Goal: Information Seeking & Learning: Learn about a topic

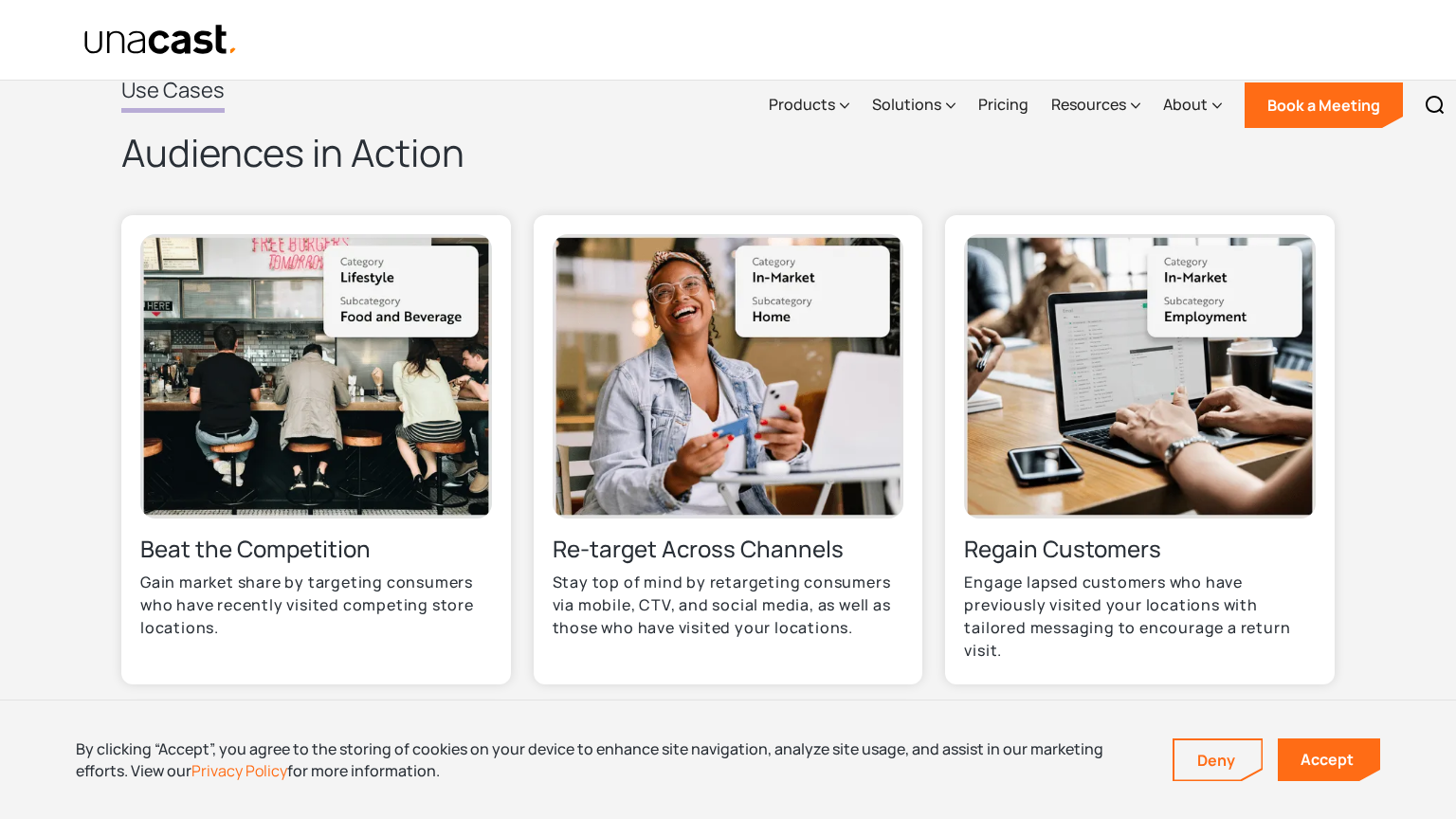
scroll to position [1819, 0]
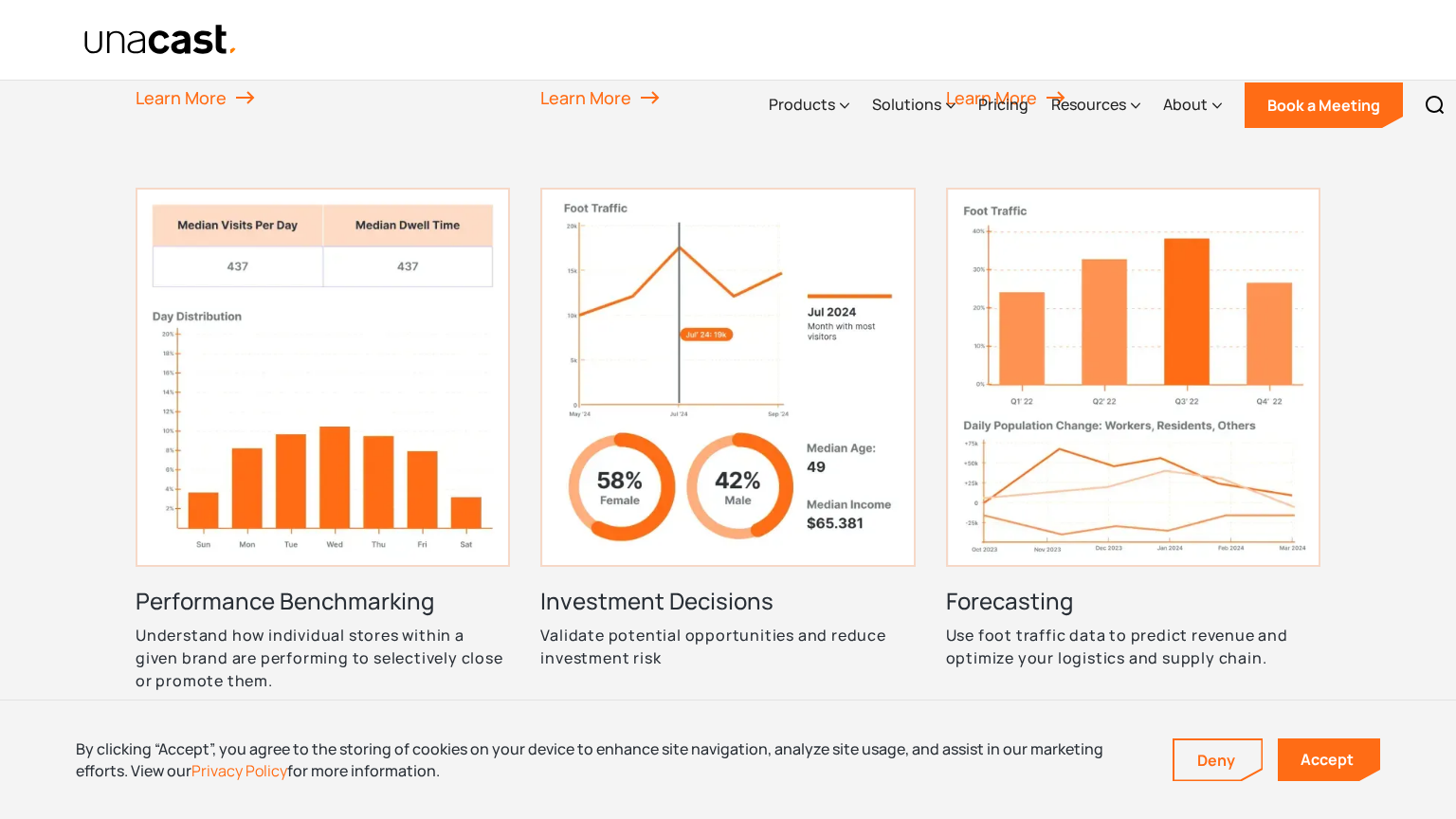
scroll to position [2033, 0]
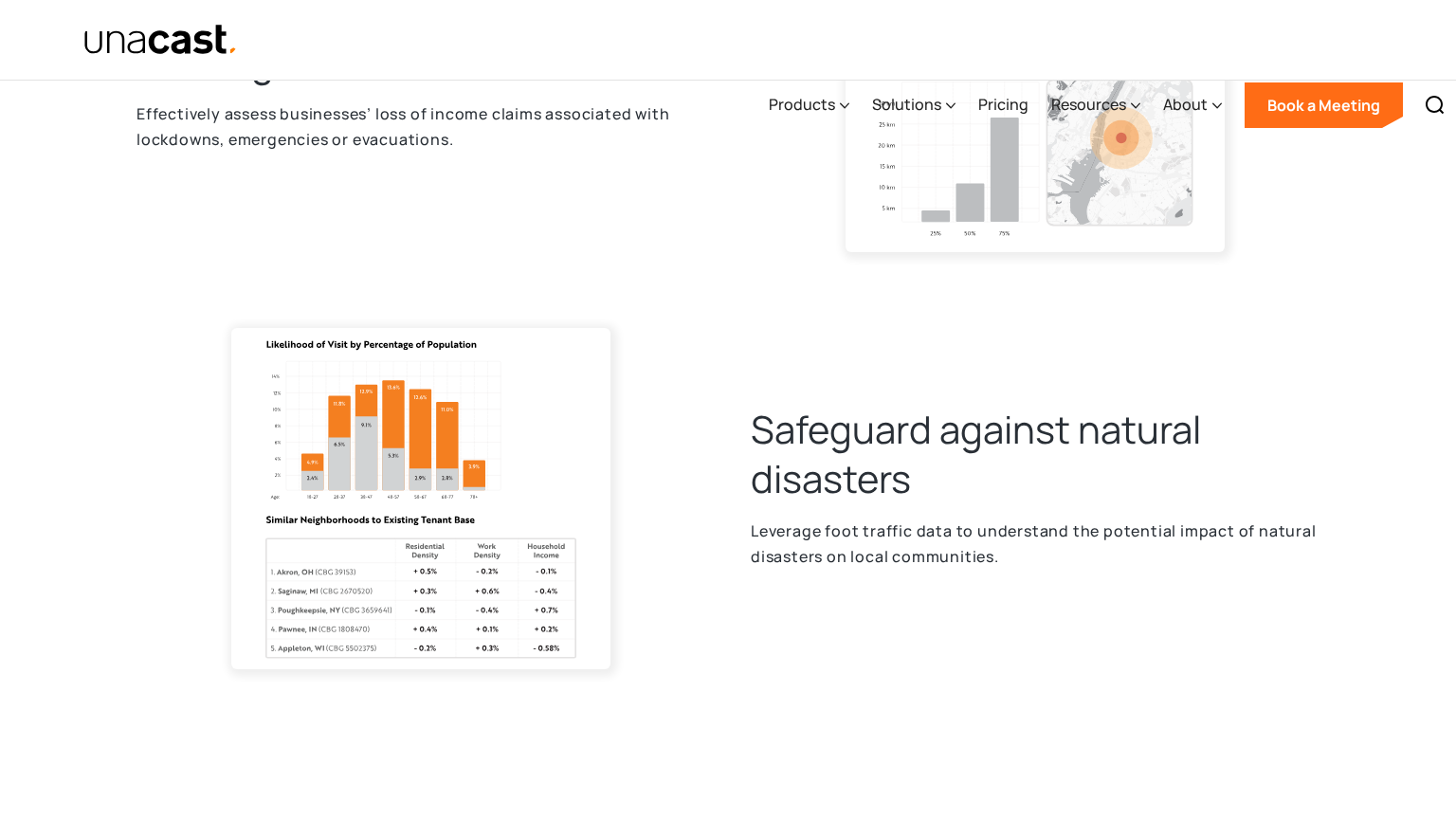
scroll to position [2511, 0]
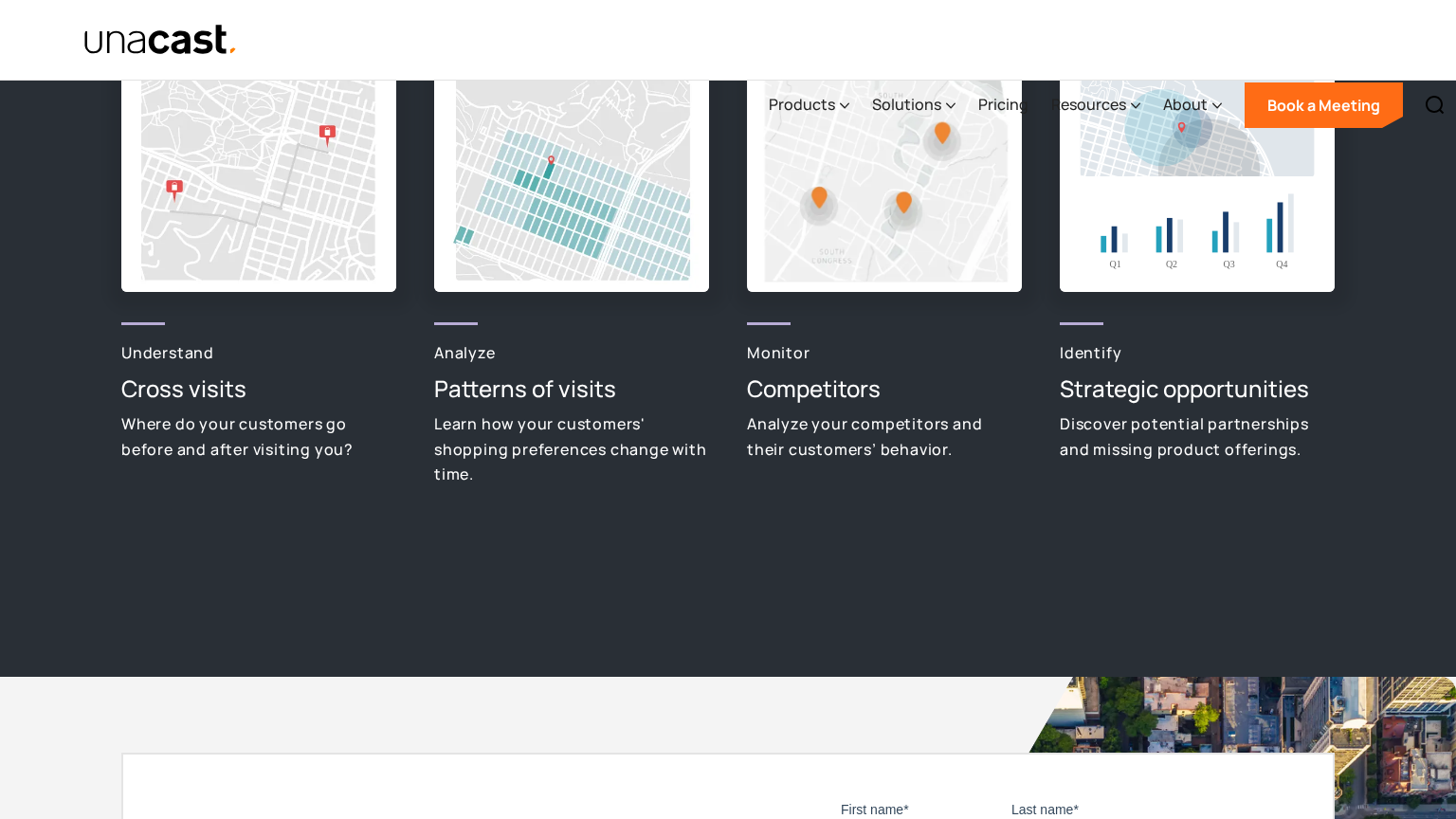
scroll to position [2511, 0]
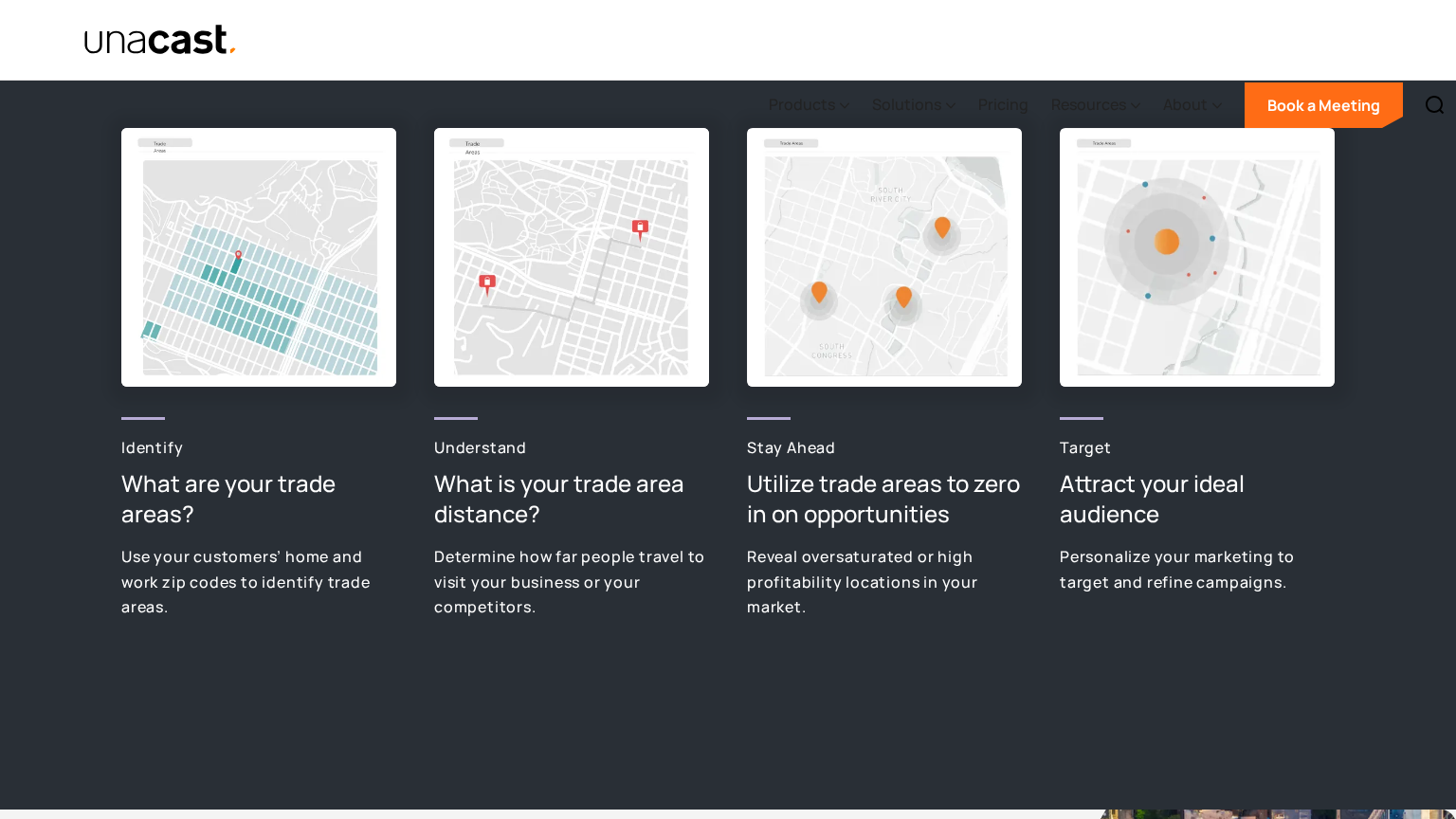
scroll to position [2511, 0]
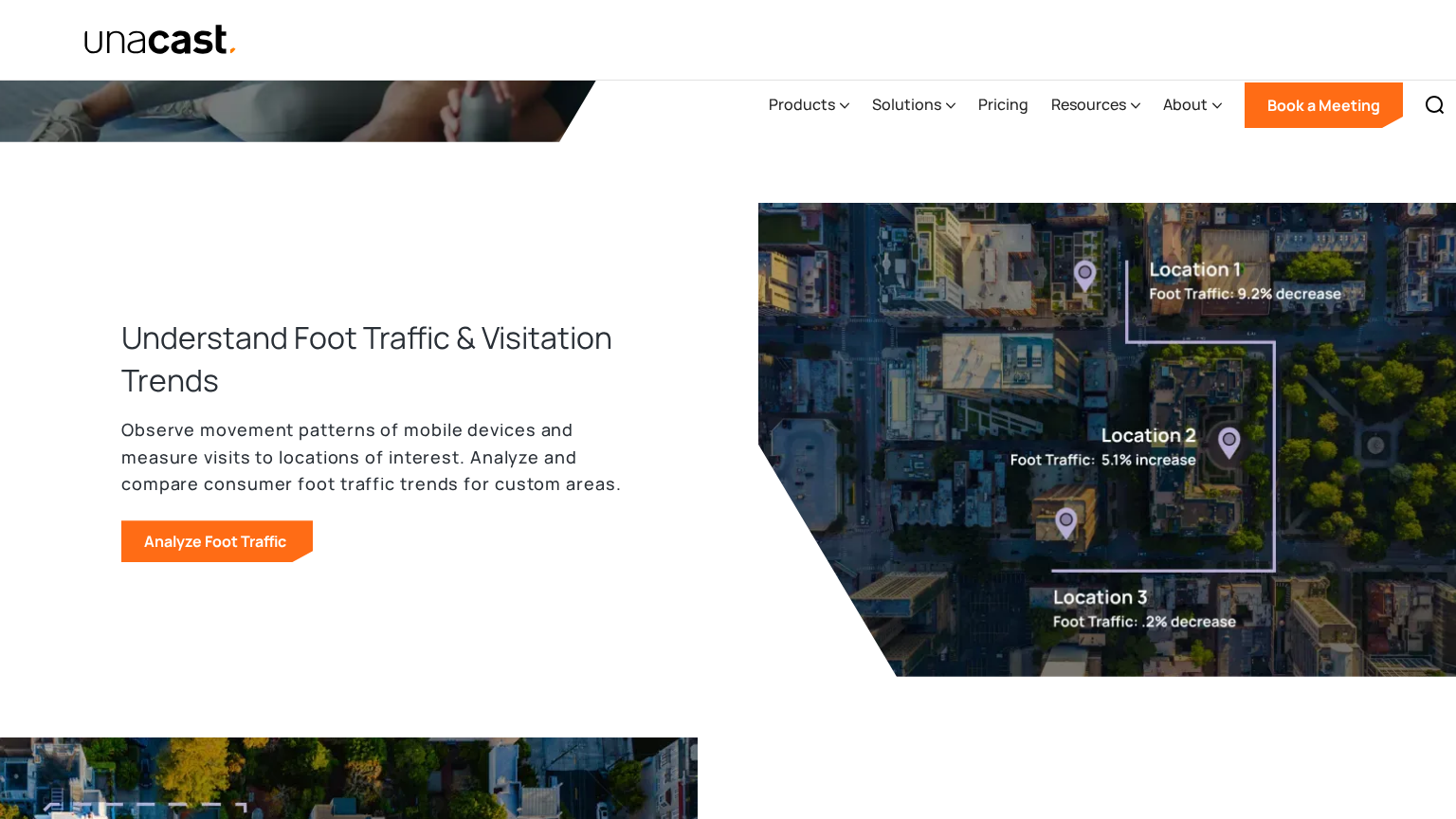
scroll to position [1884, 0]
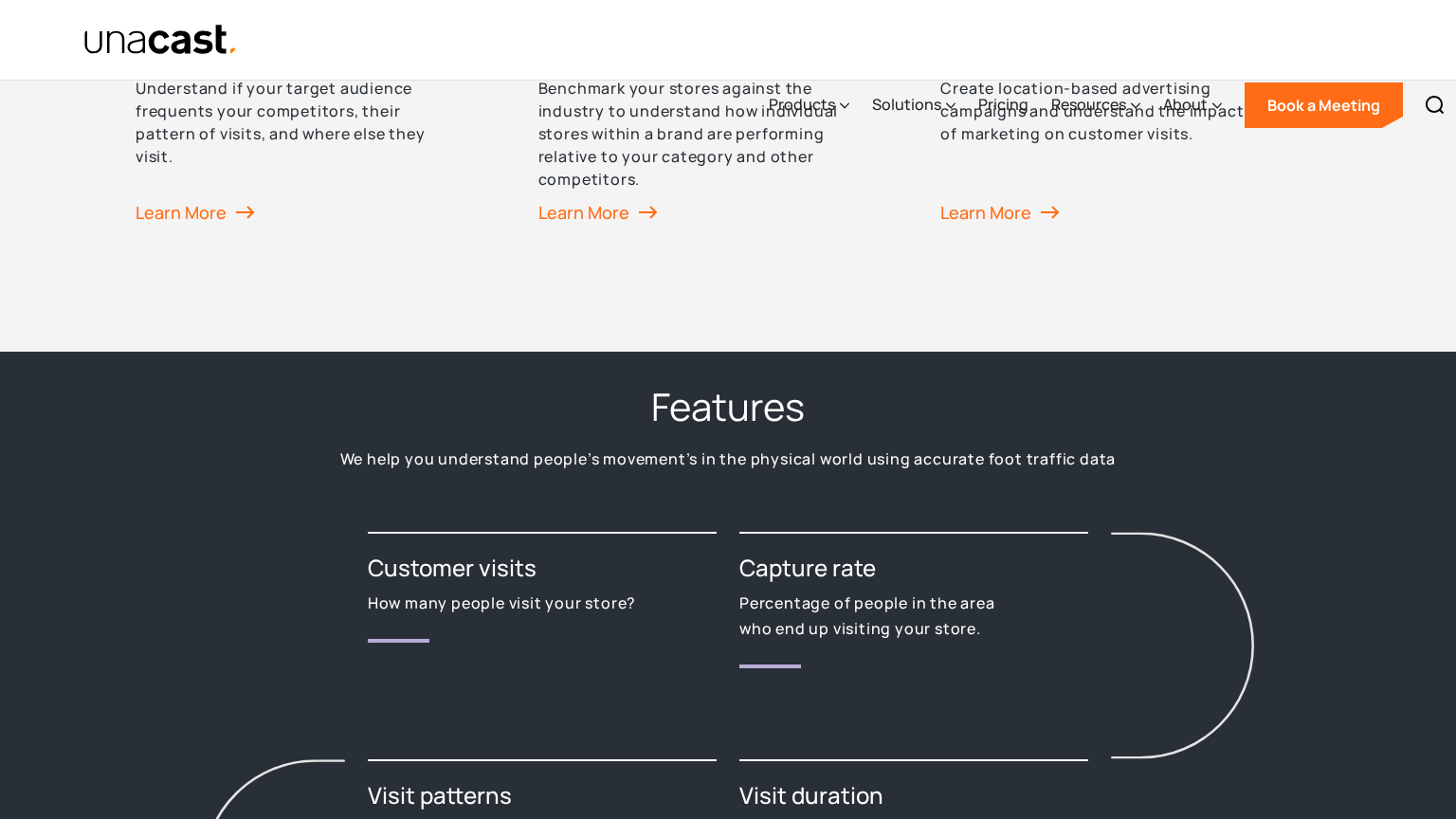
scroll to position [2511, 0]
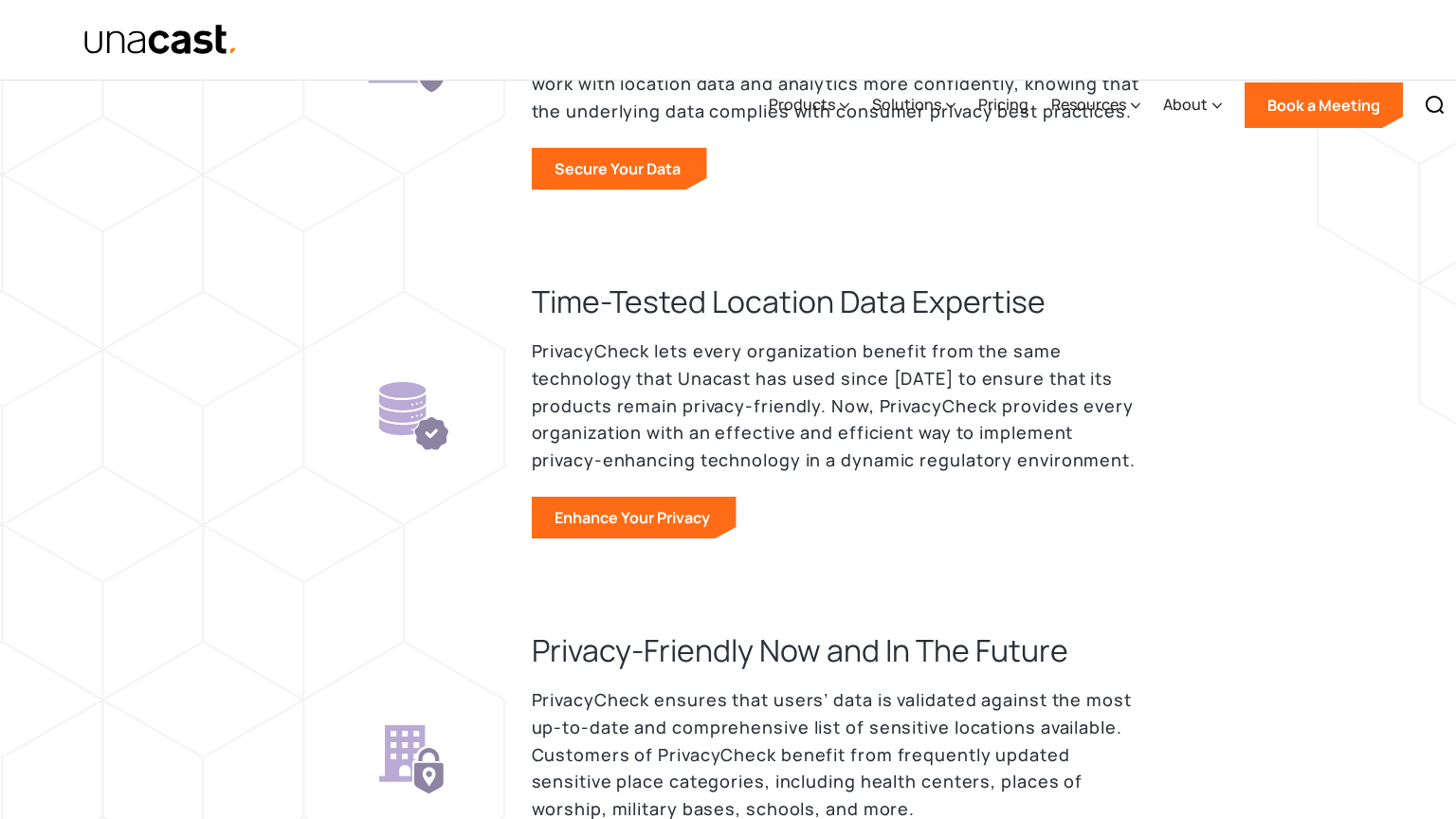
scroll to position [2511, 0]
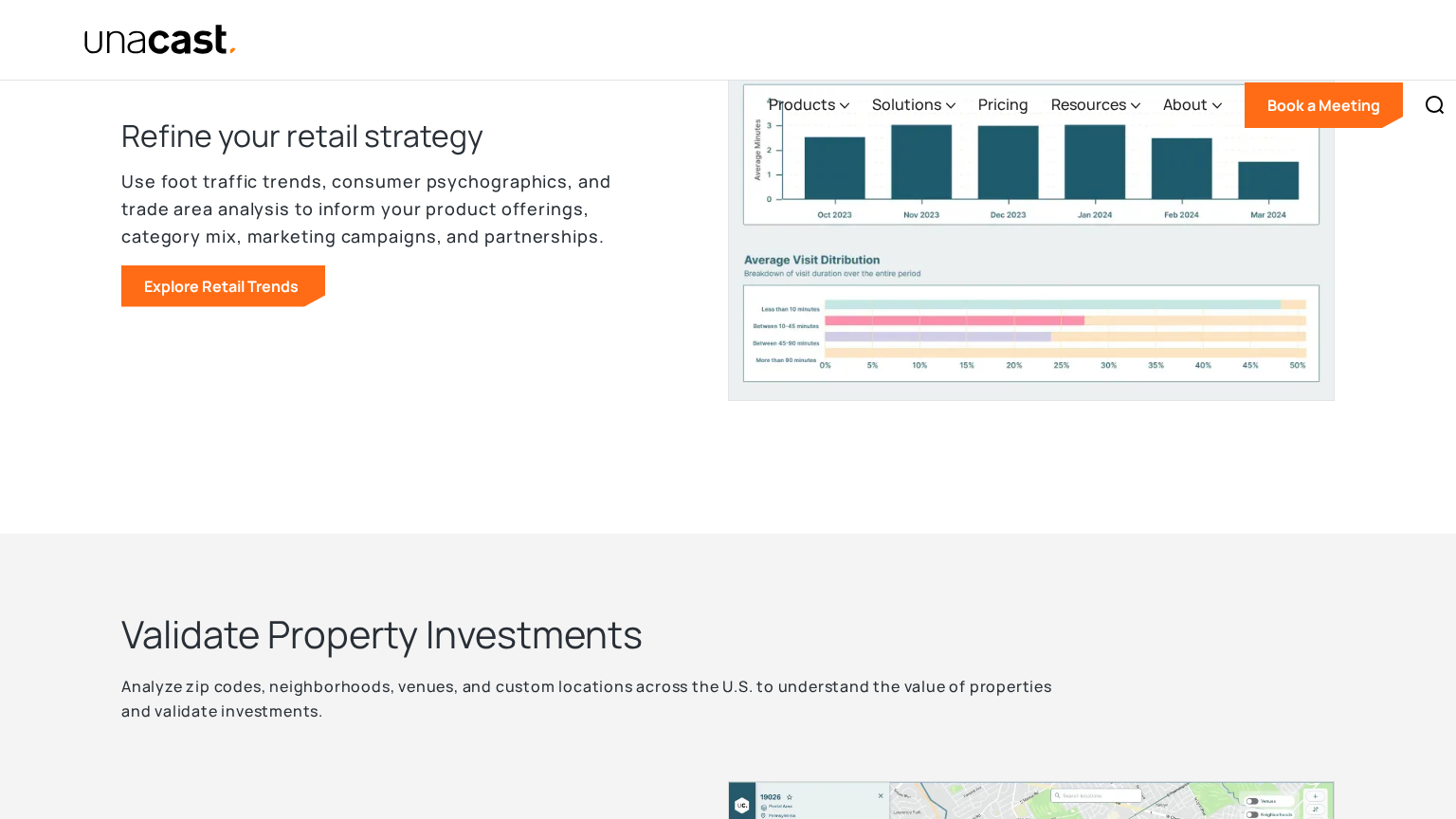
scroll to position [2511, 0]
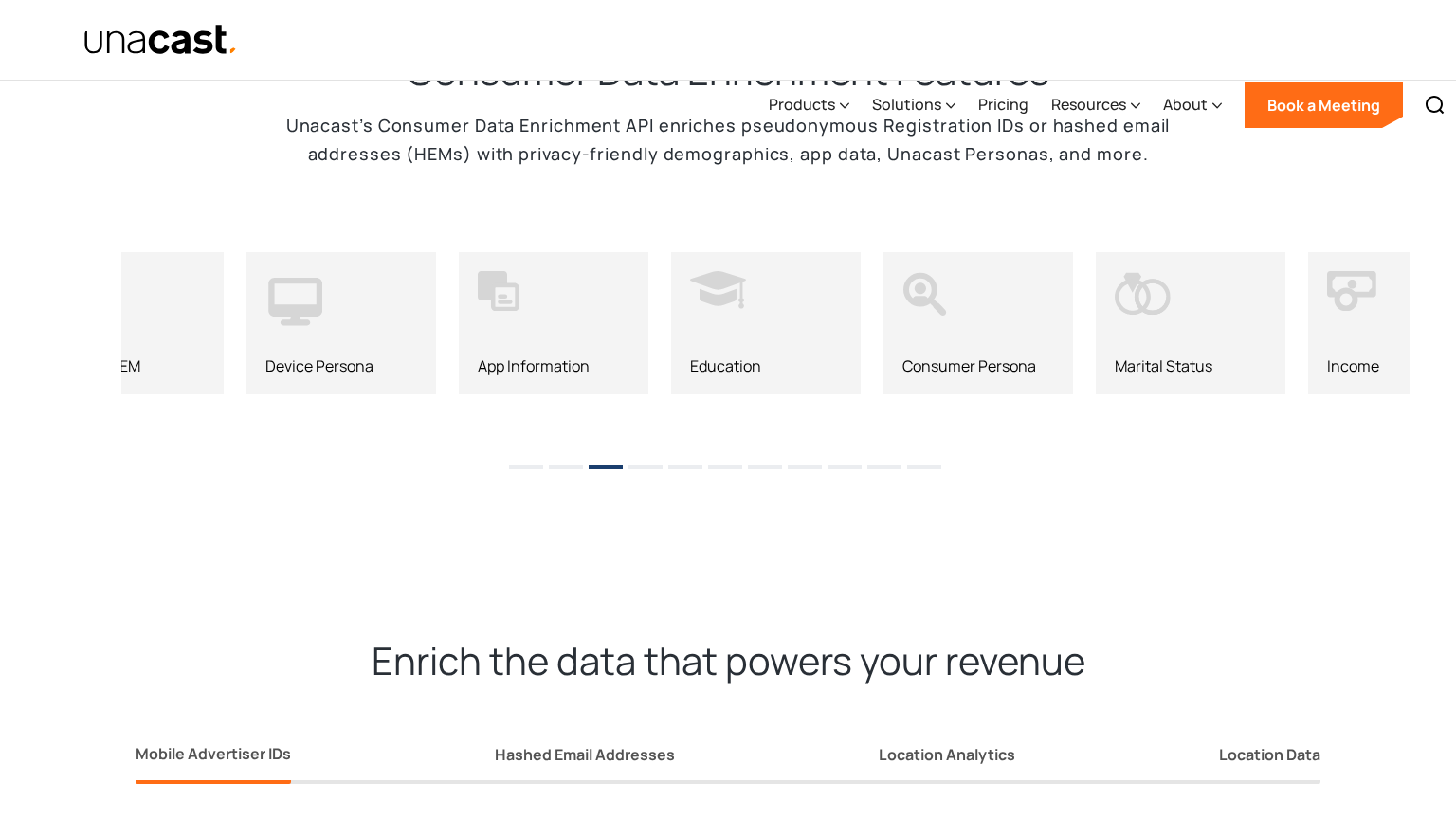
scroll to position [2511, 0]
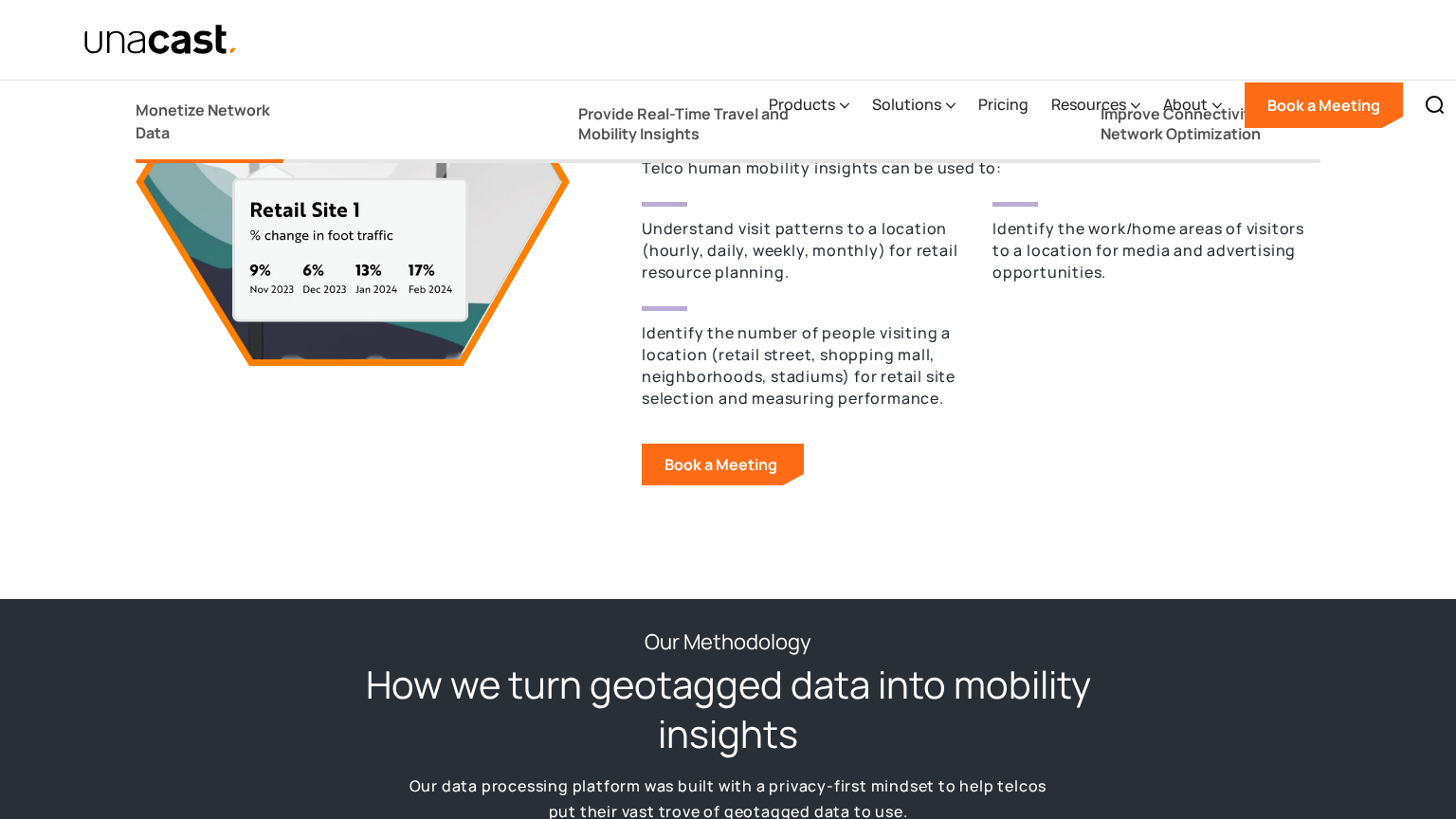
scroll to position [2500, 0]
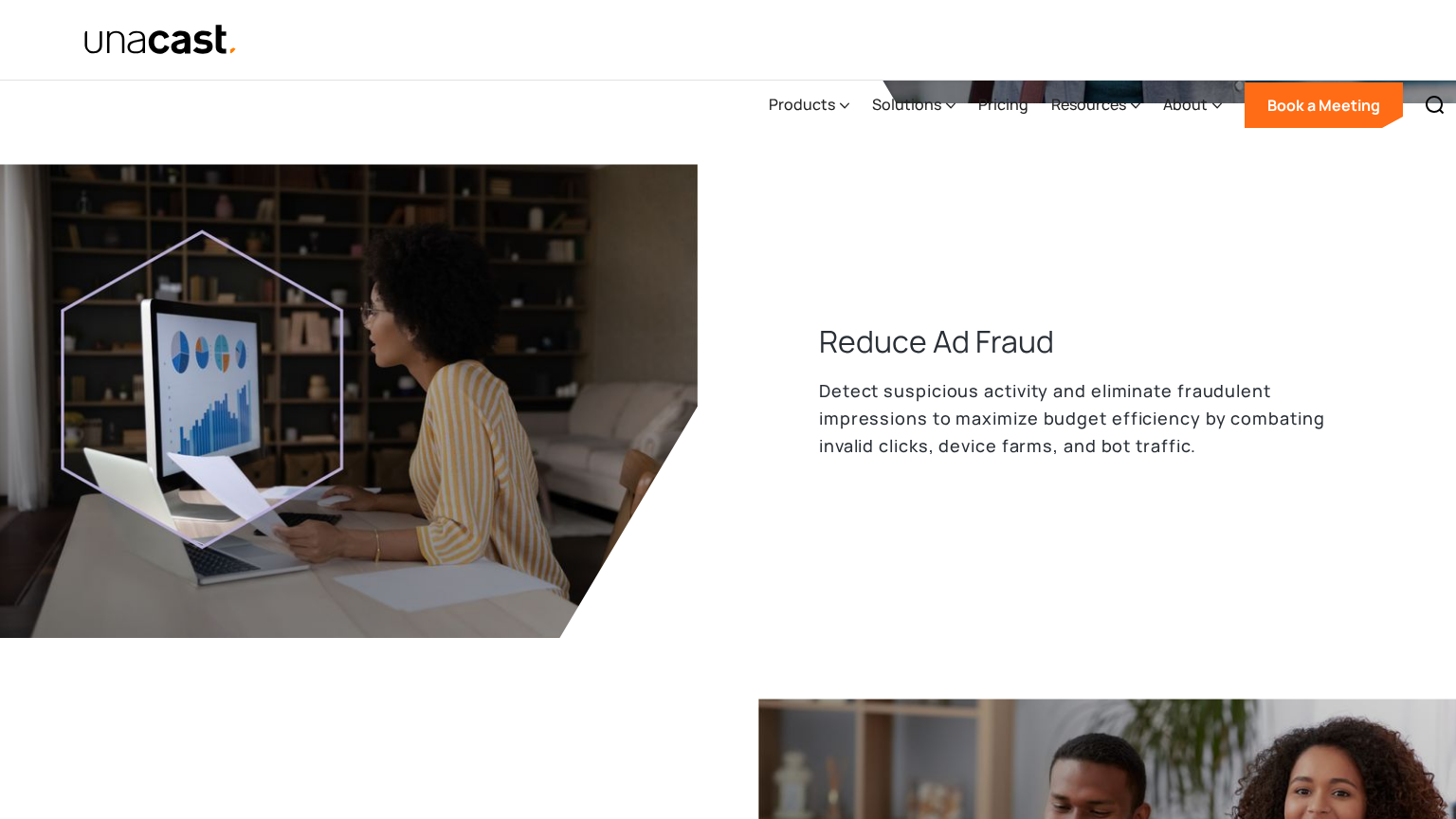
scroll to position [2511, 0]
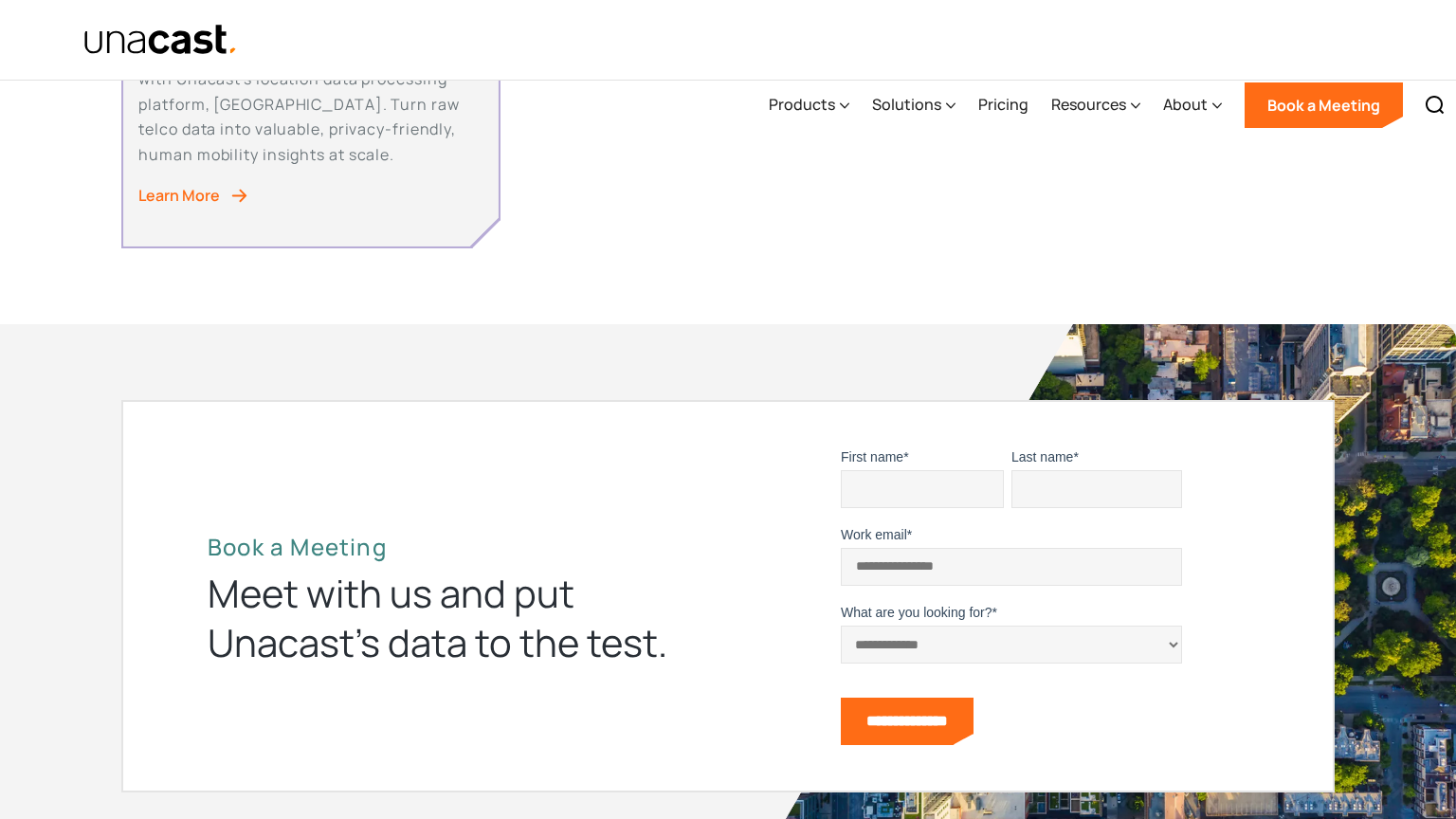
scroll to position [2511, 0]
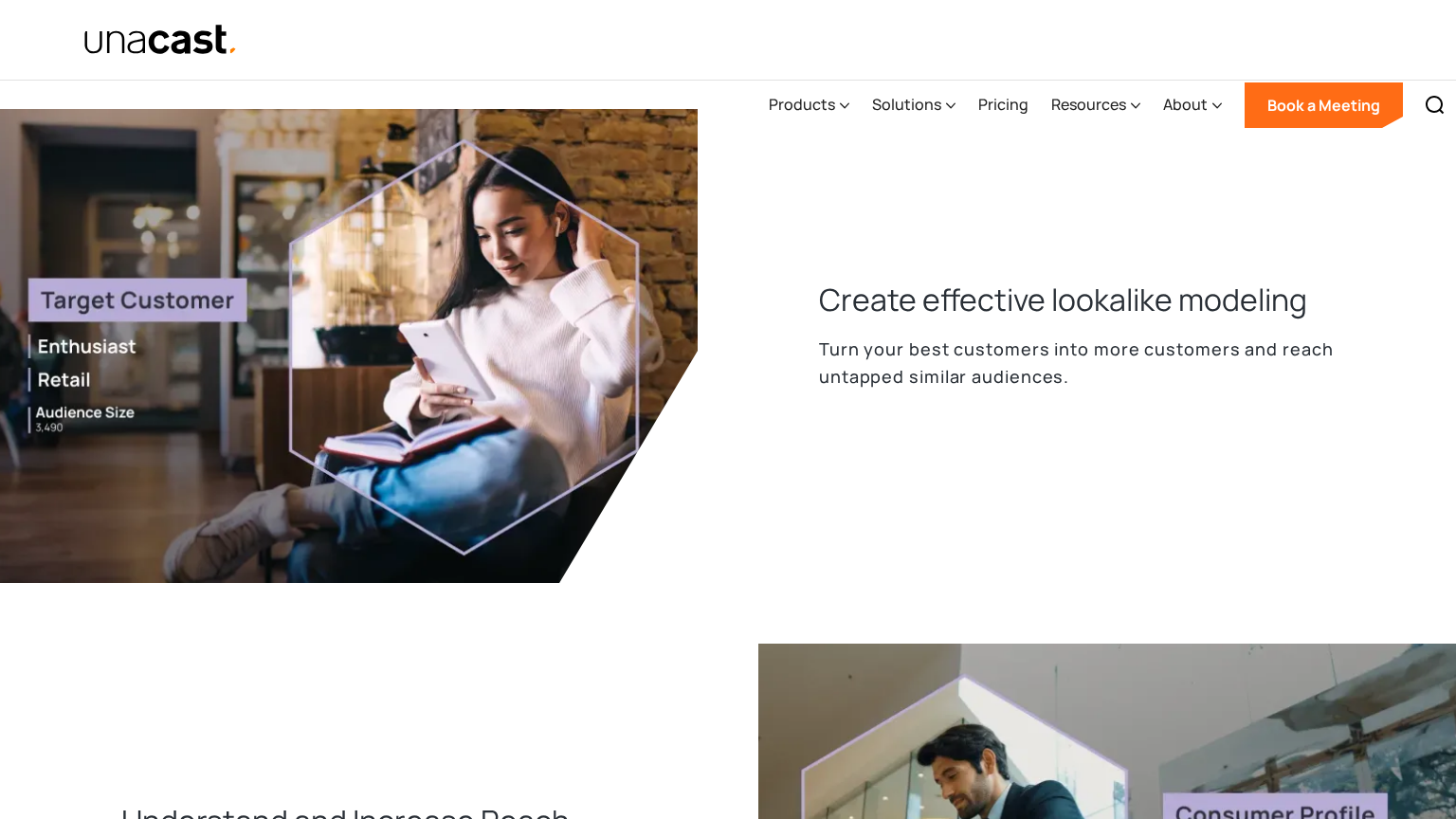
scroll to position [2511, 0]
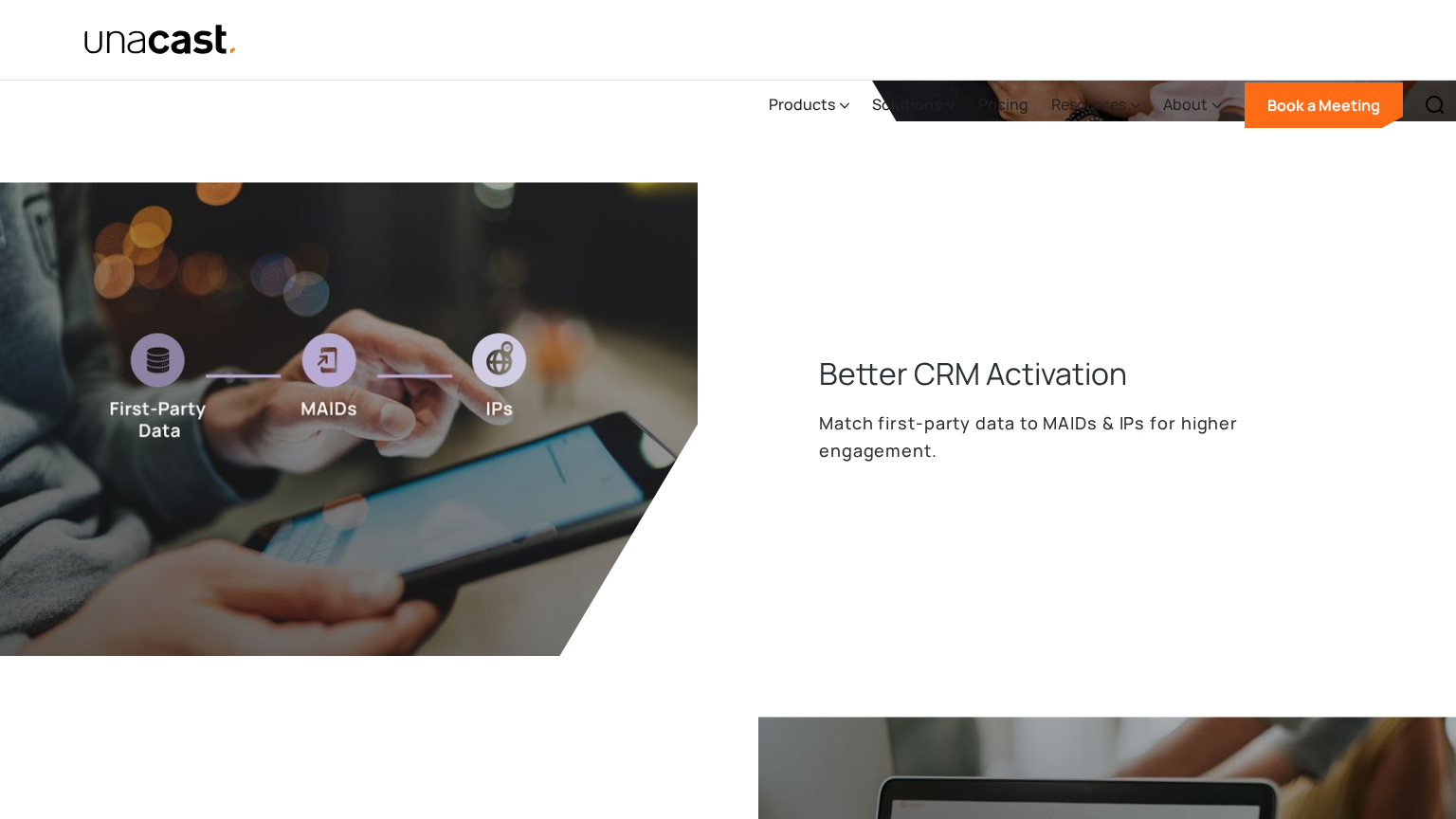
scroll to position [2511, 0]
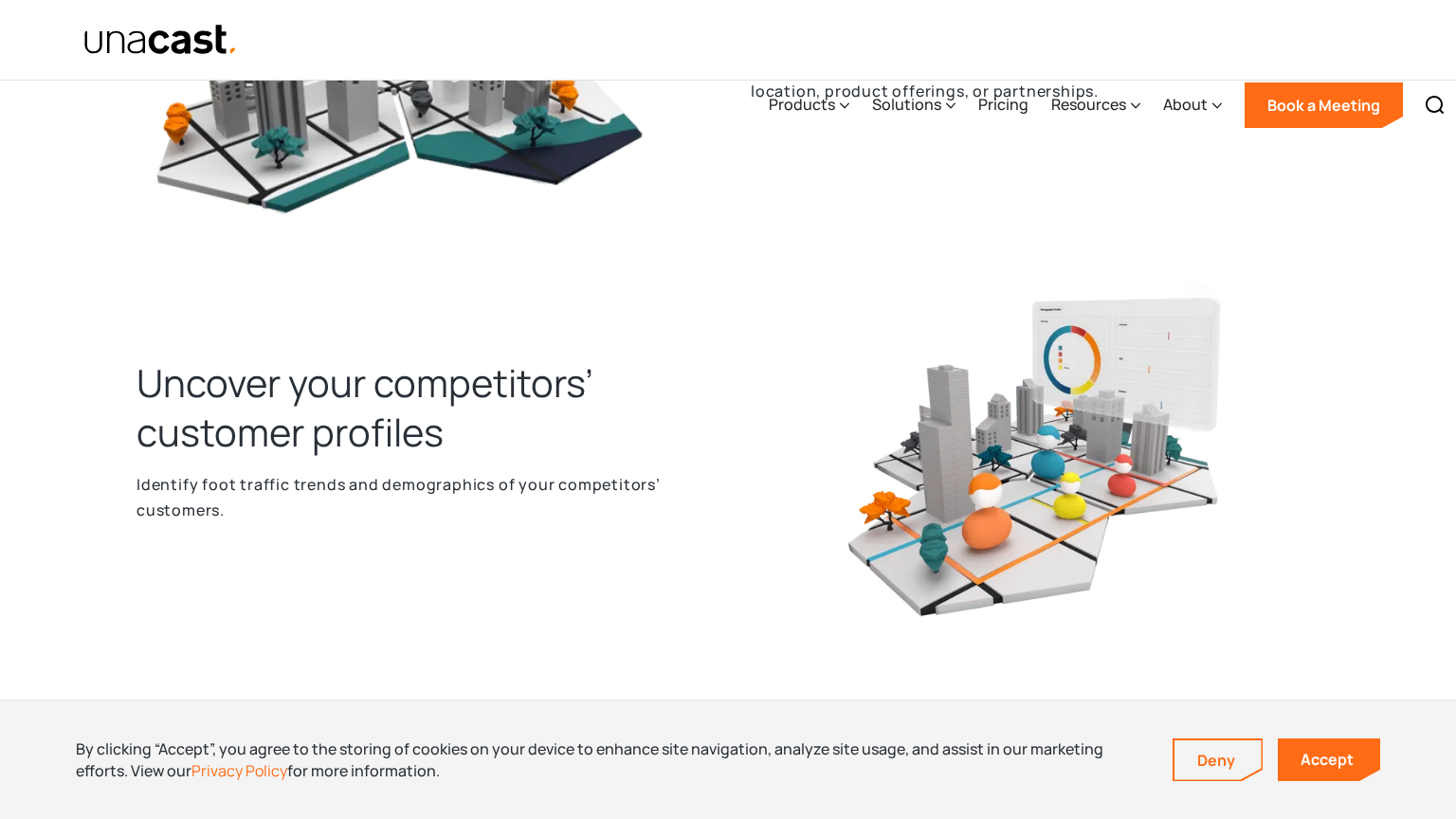
scroll to position [2033, 0]
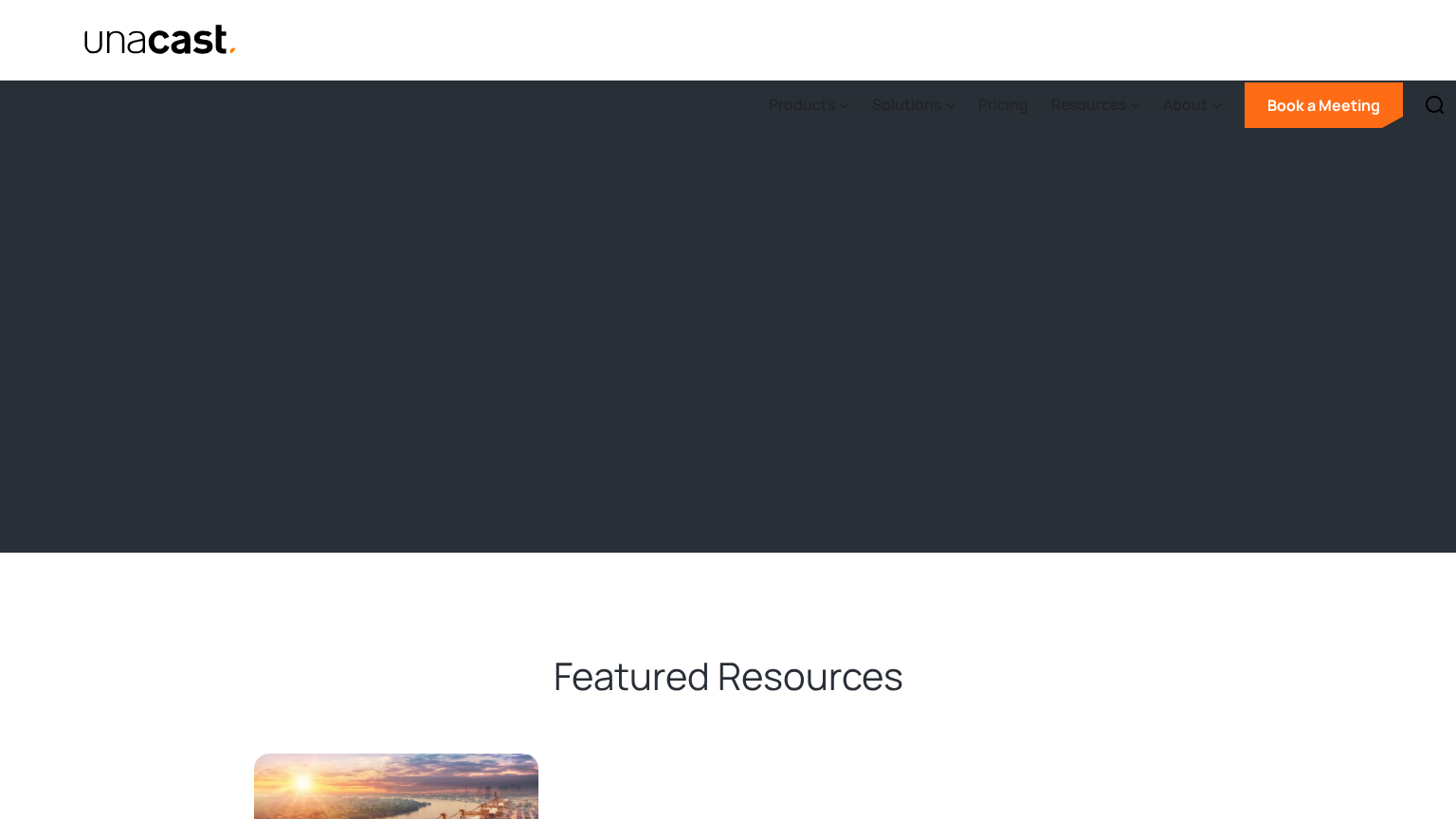
scroll to position [2511, 0]
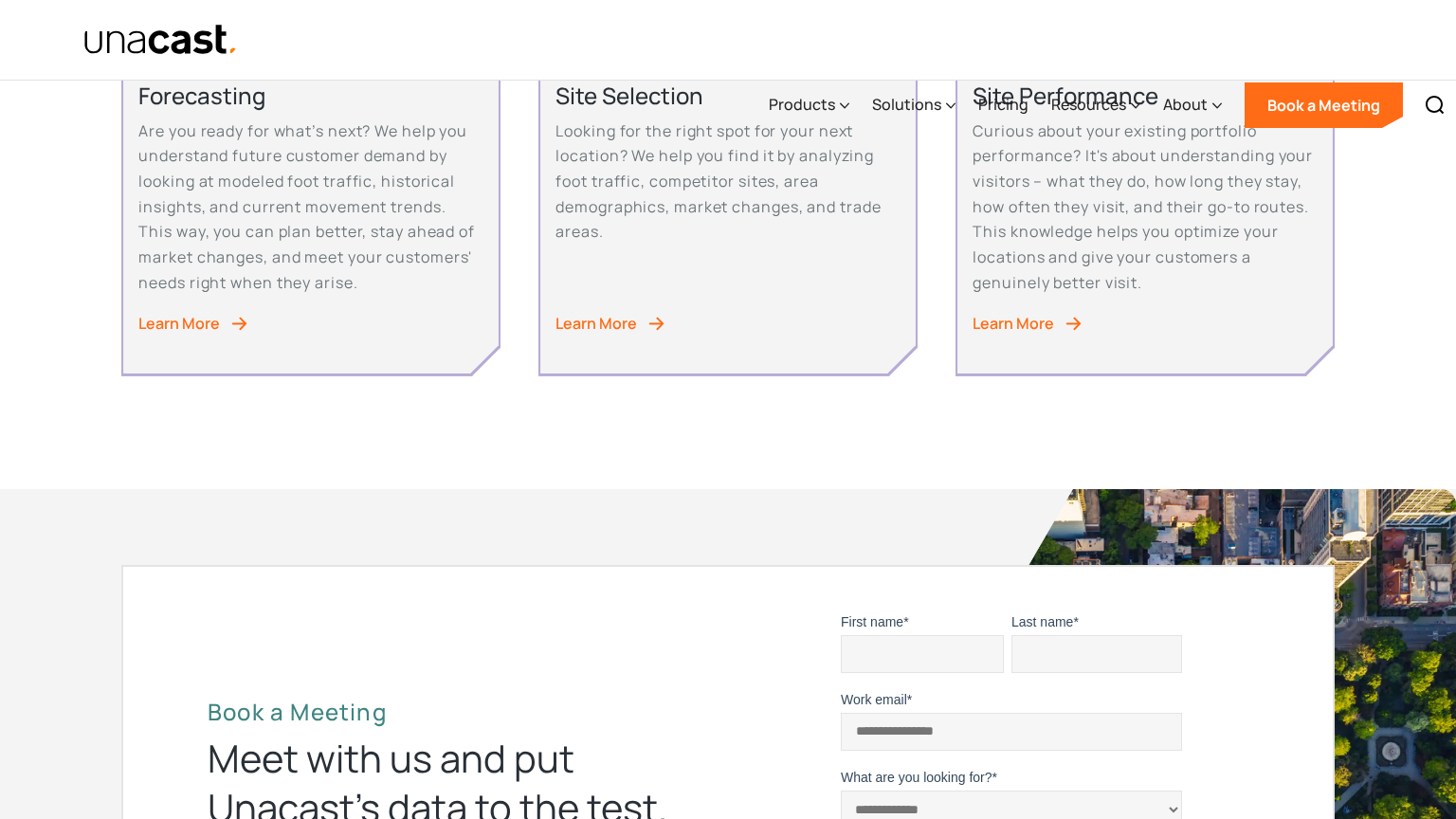
scroll to position [1884, 0]
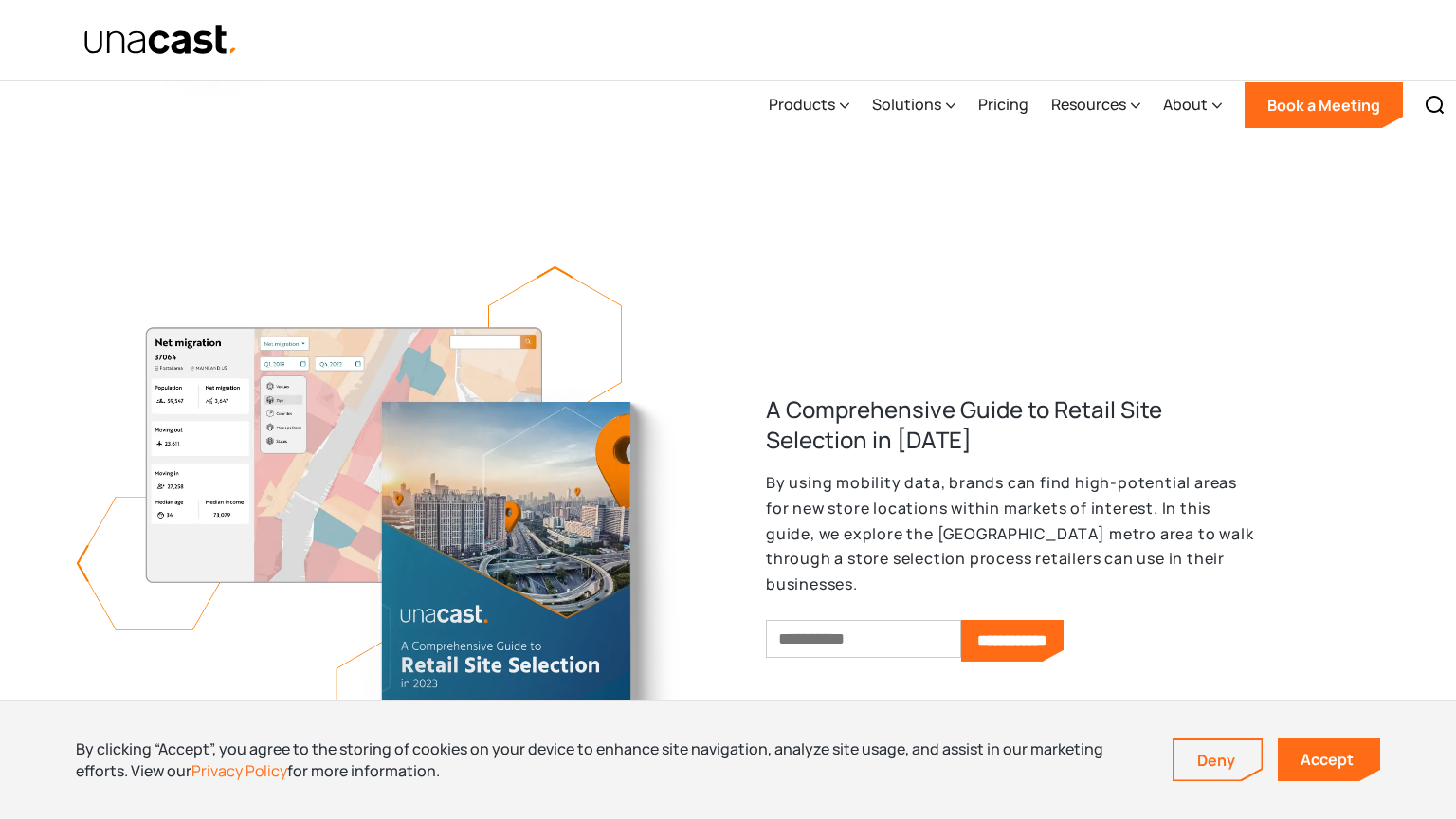
scroll to position [2033, 0]
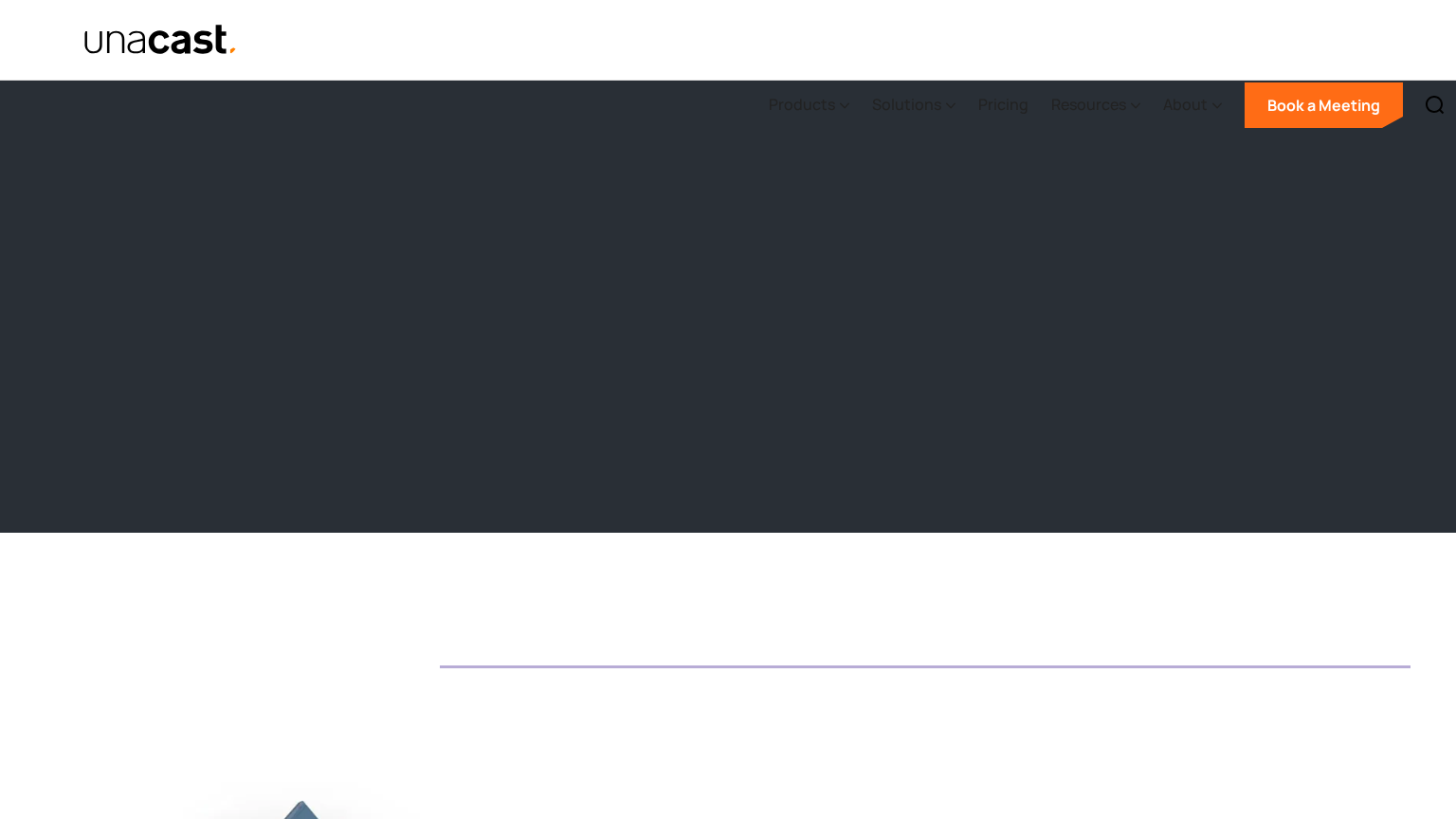
scroll to position [2511, 0]
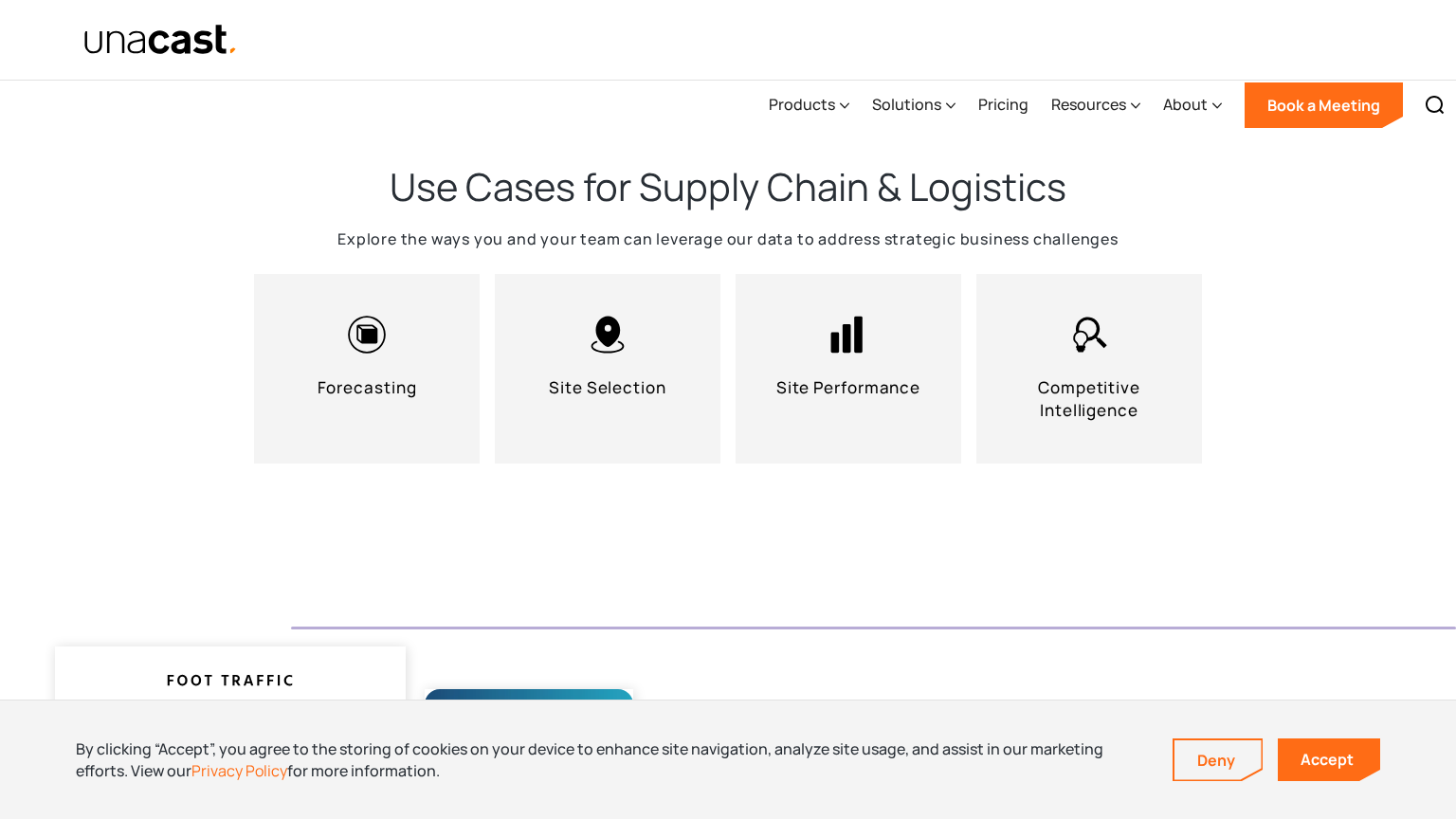
scroll to position [2033, 0]
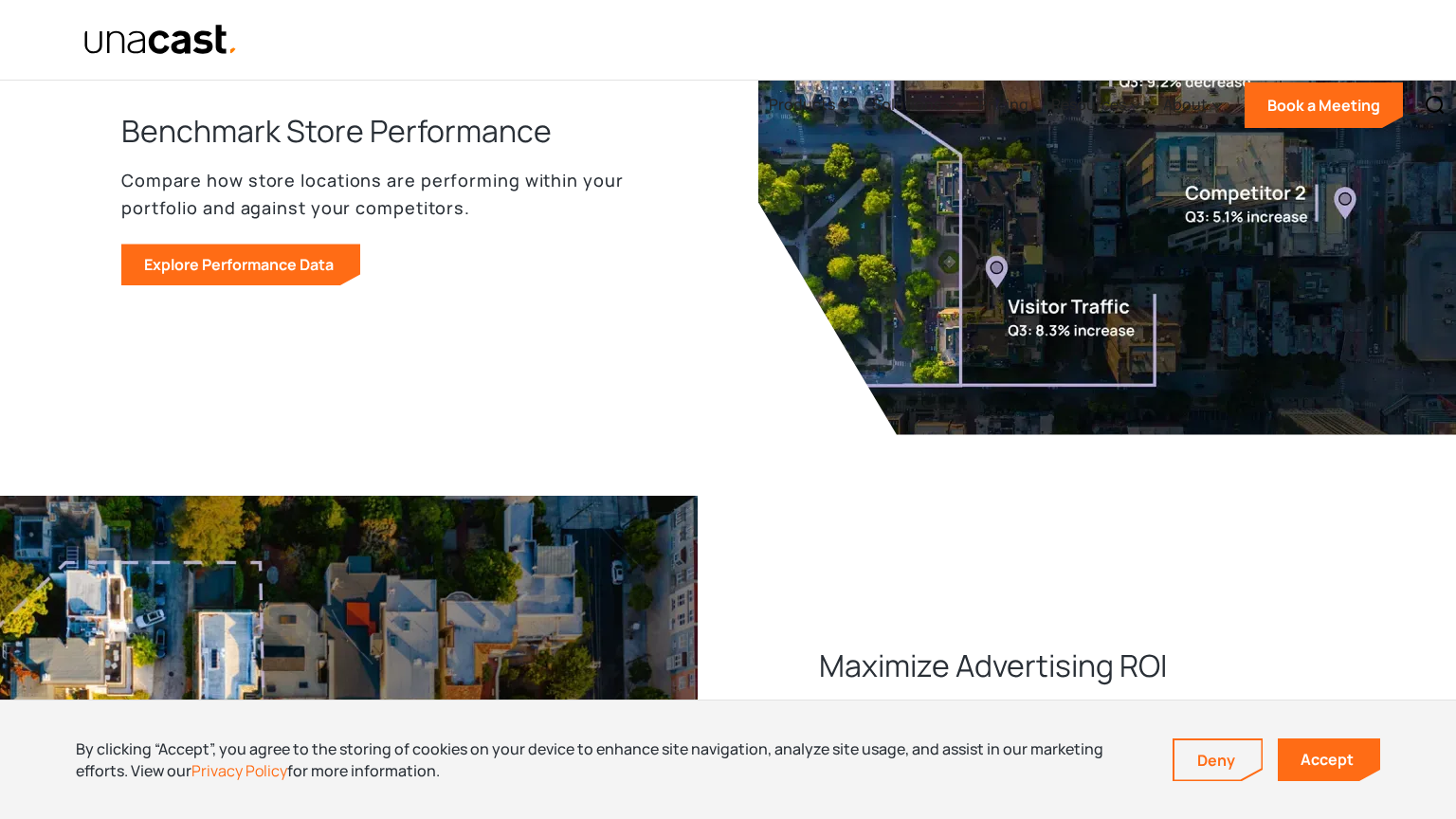
scroll to position [2033, 0]
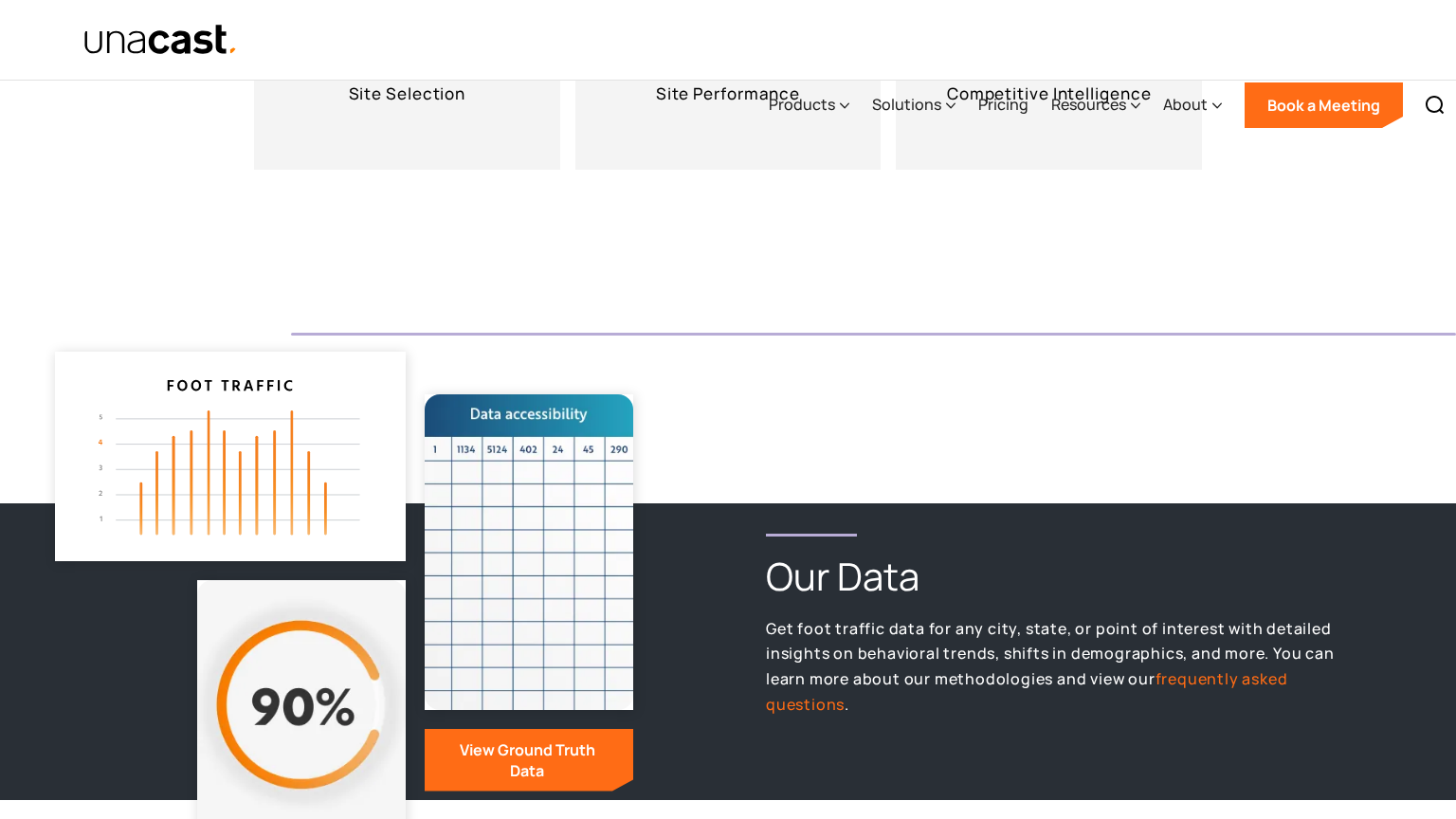
scroll to position [2511, 0]
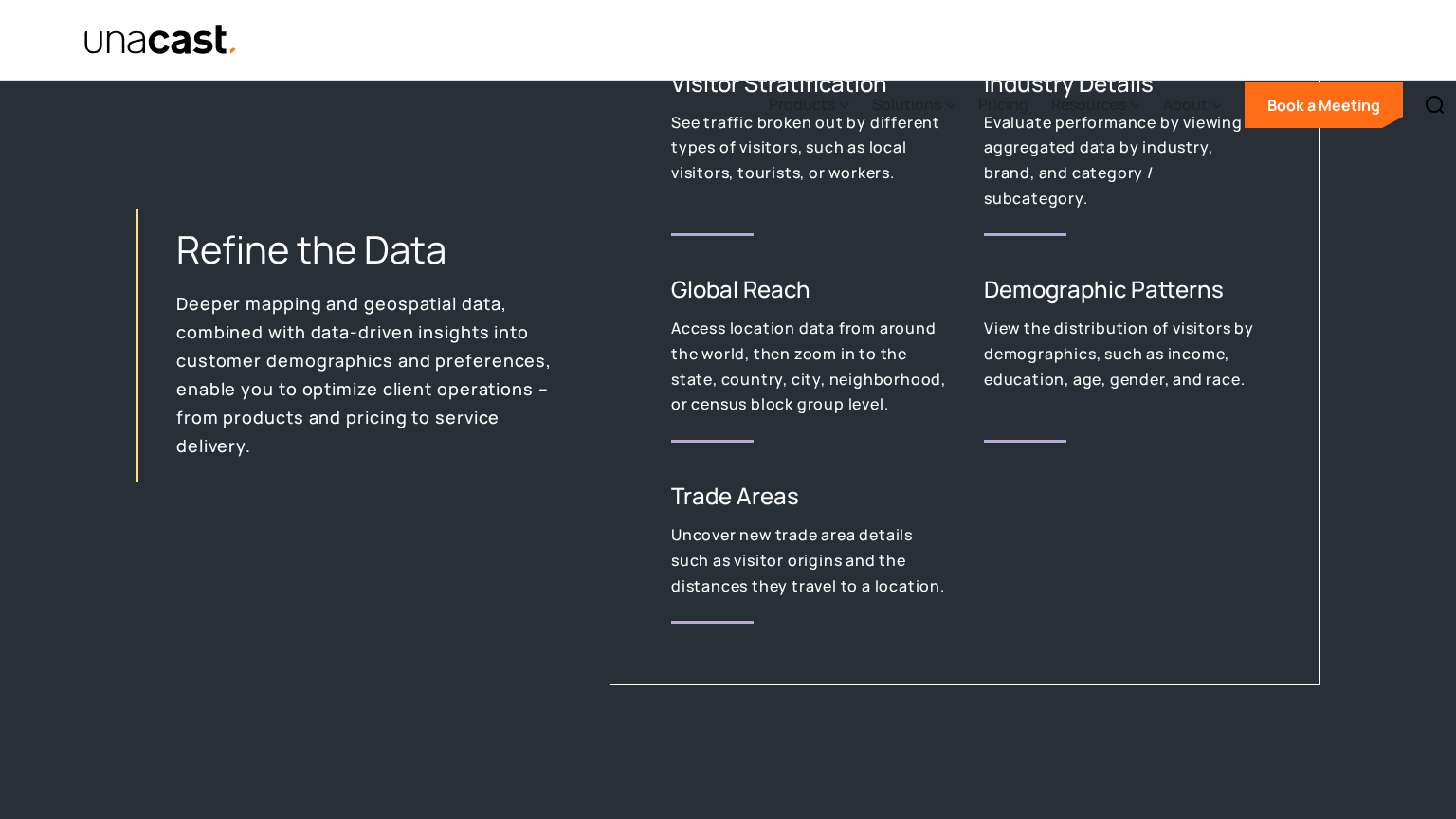
scroll to position [2511, 0]
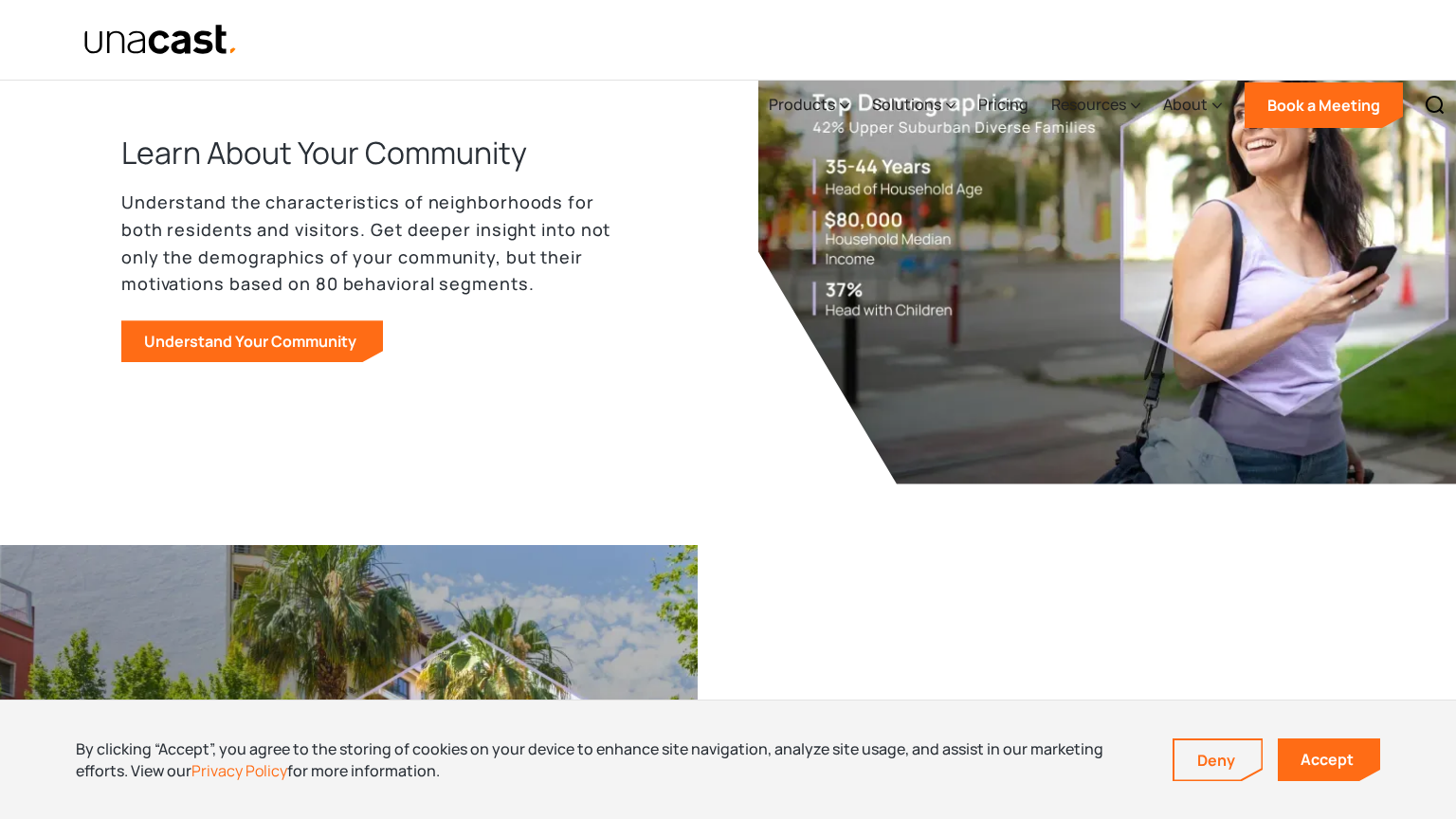
scroll to position [2033, 0]
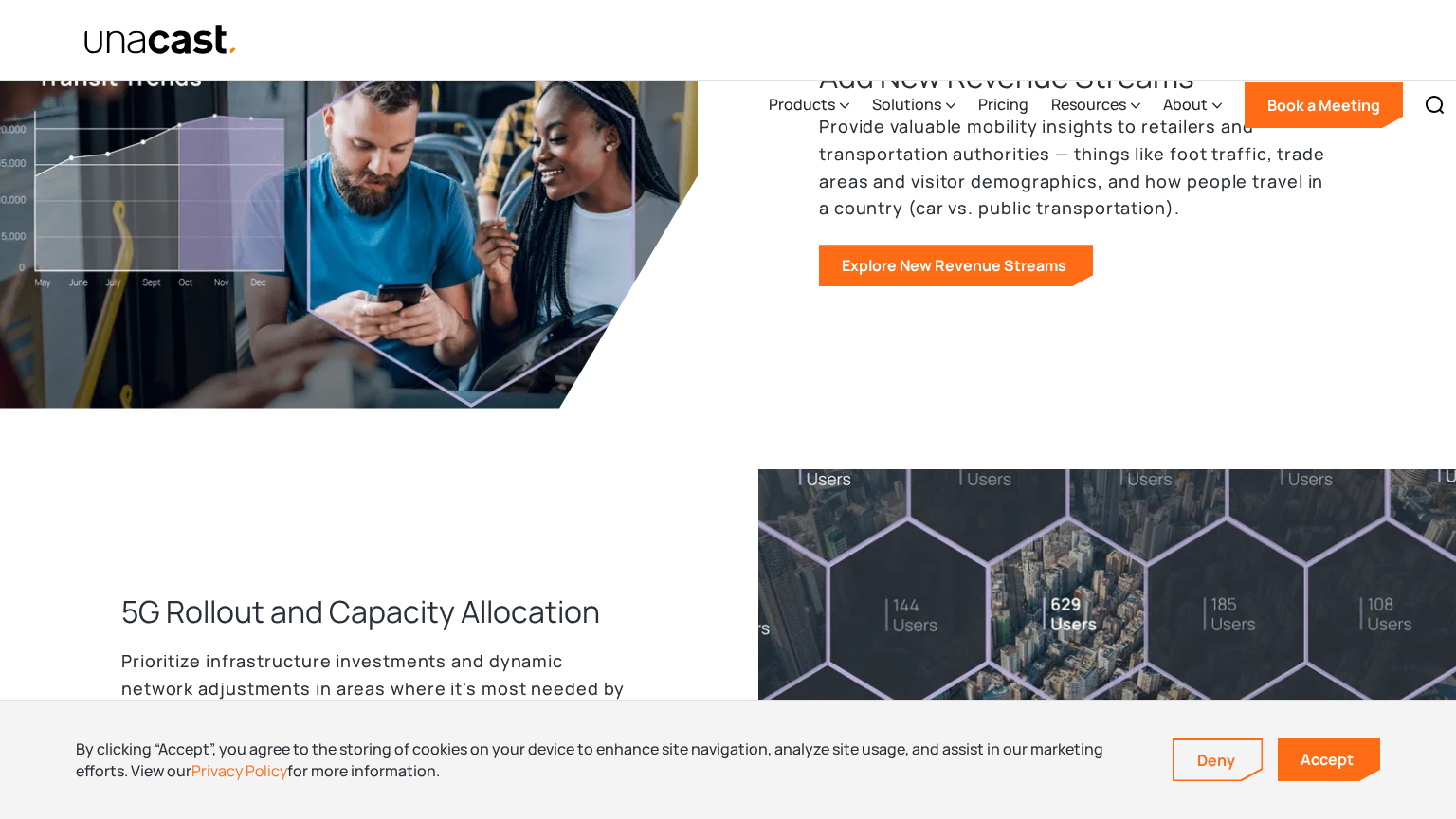
scroll to position [1525, 0]
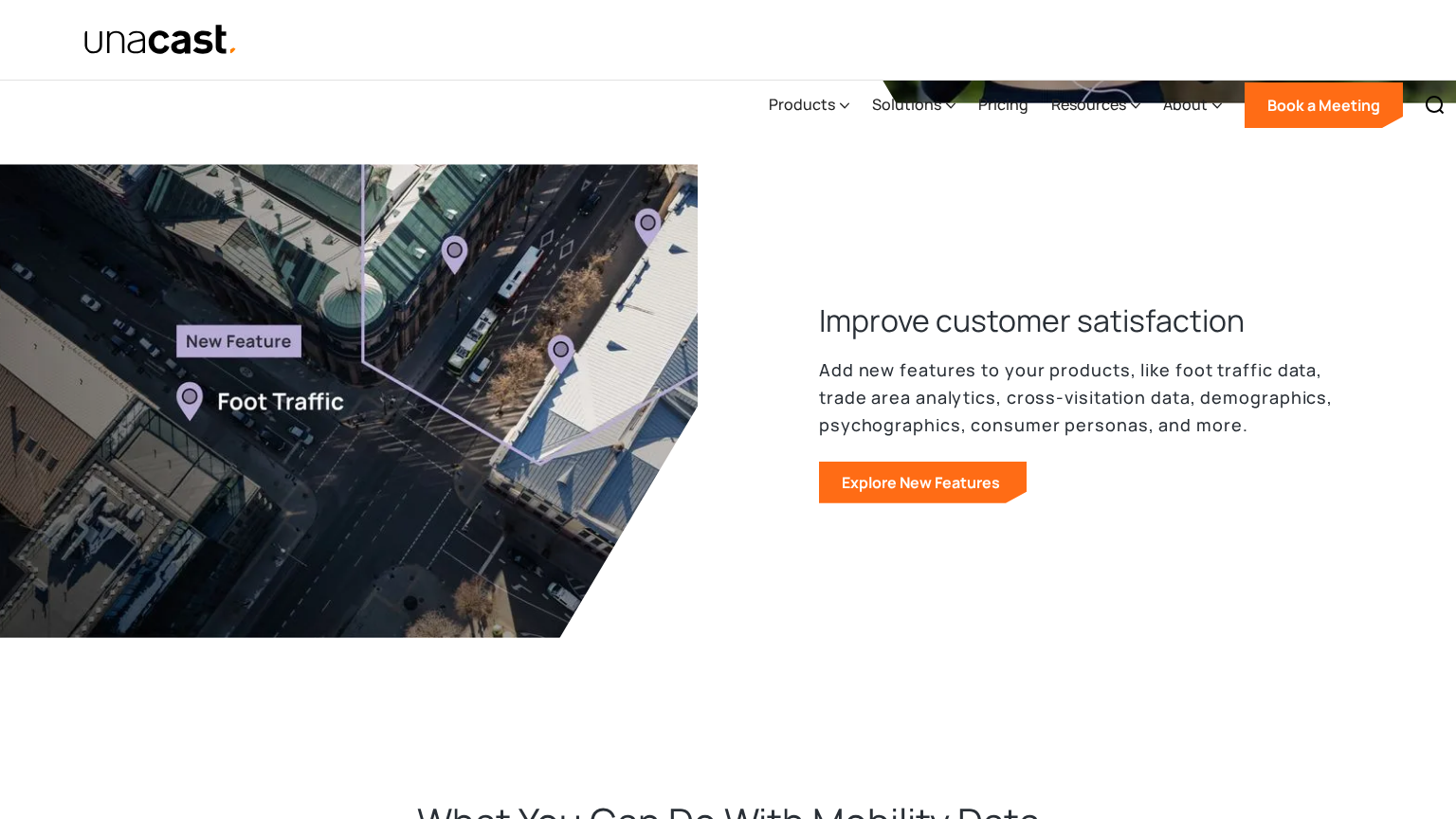
scroll to position [2511, 0]
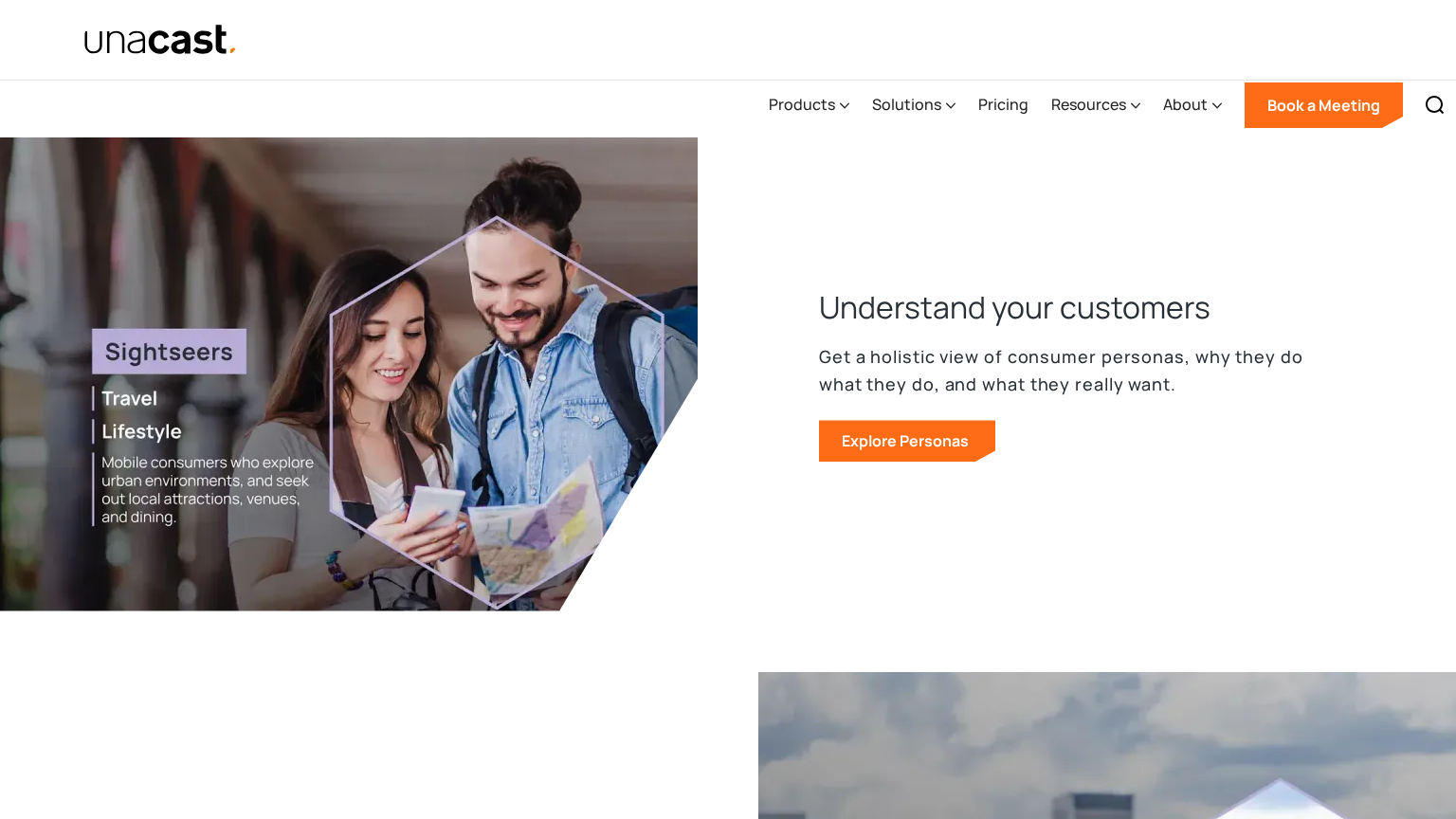
scroll to position [2511, 0]
